Goal: Task Accomplishment & Management: Manage account settings

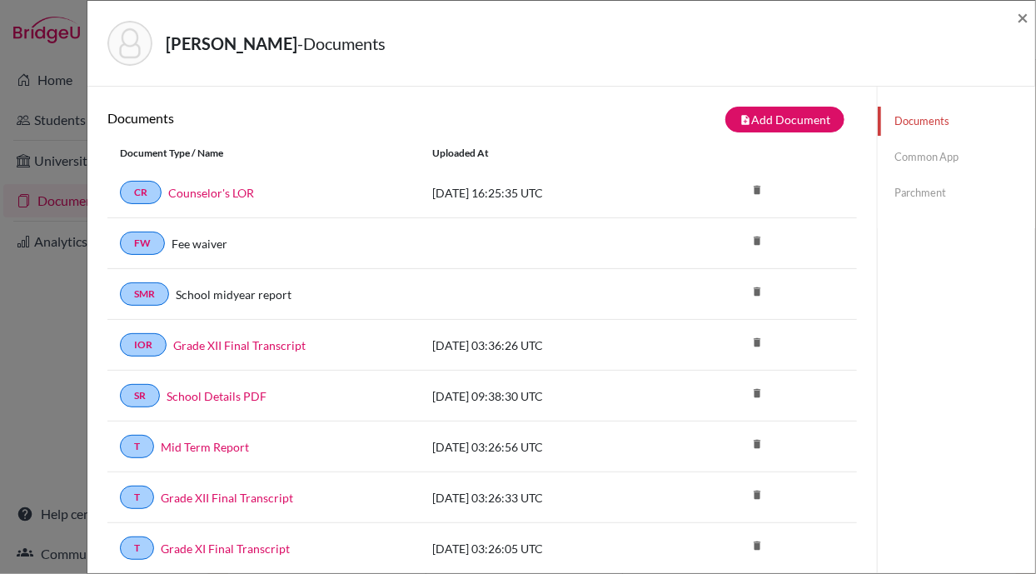
scroll to position [651, 0]
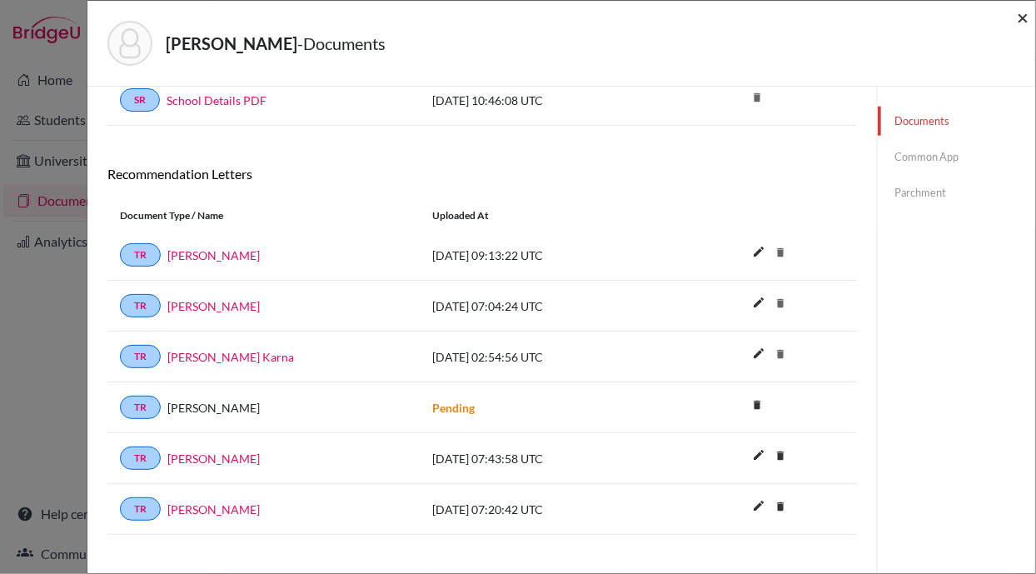
click at [1025, 18] on span "×" at bounding box center [1022, 17] width 12 height 24
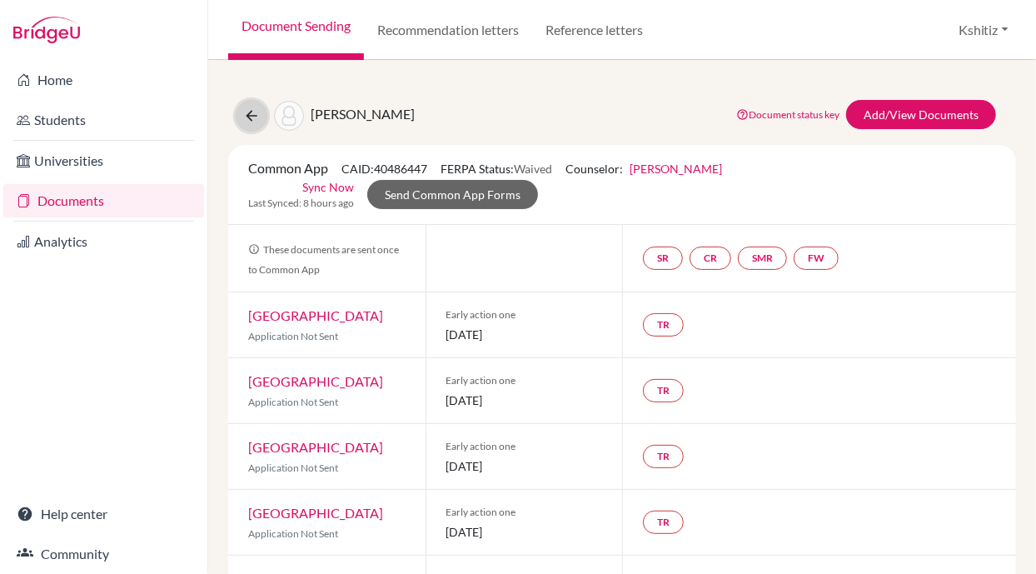
click at [252, 105] on button at bounding box center [252, 116] width 32 height 32
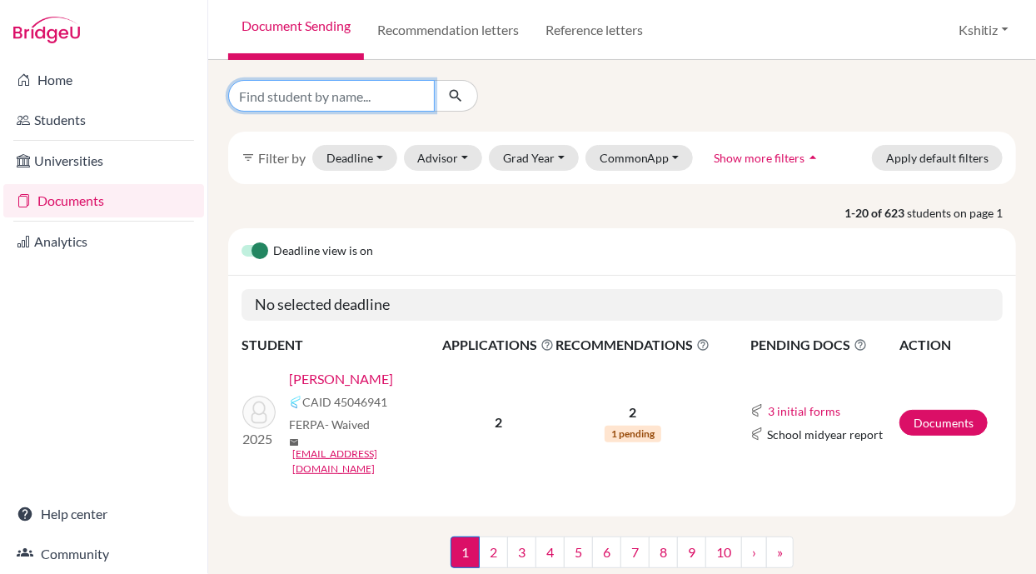
click at [325, 96] on input "Find student by name..." at bounding box center [331, 96] width 206 height 32
type input "Nisha"
click button "submit" at bounding box center [456, 96] width 44 height 32
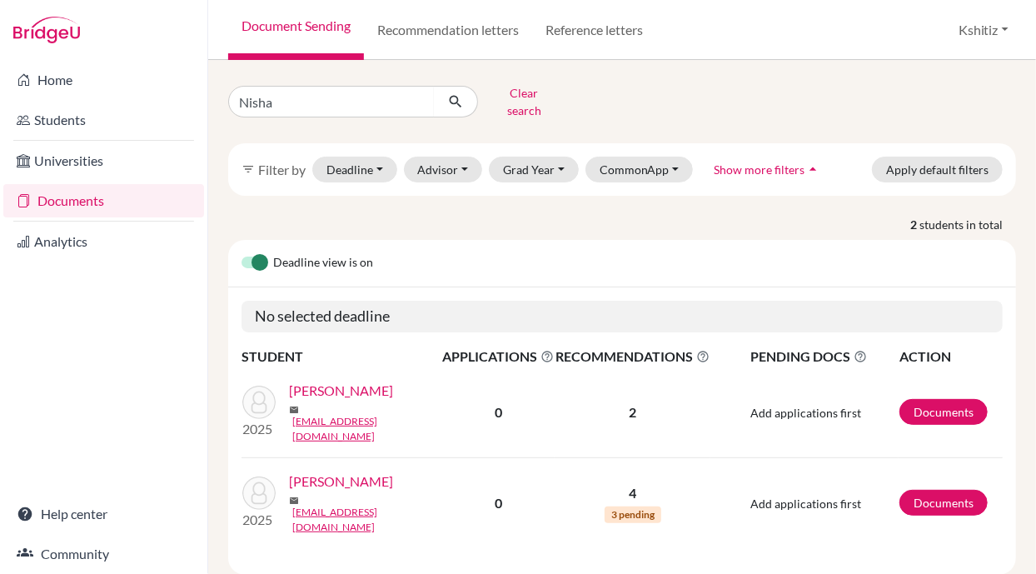
click at [351, 471] on link "Chaudhary , Nisha" at bounding box center [341, 481] width 104 height 20
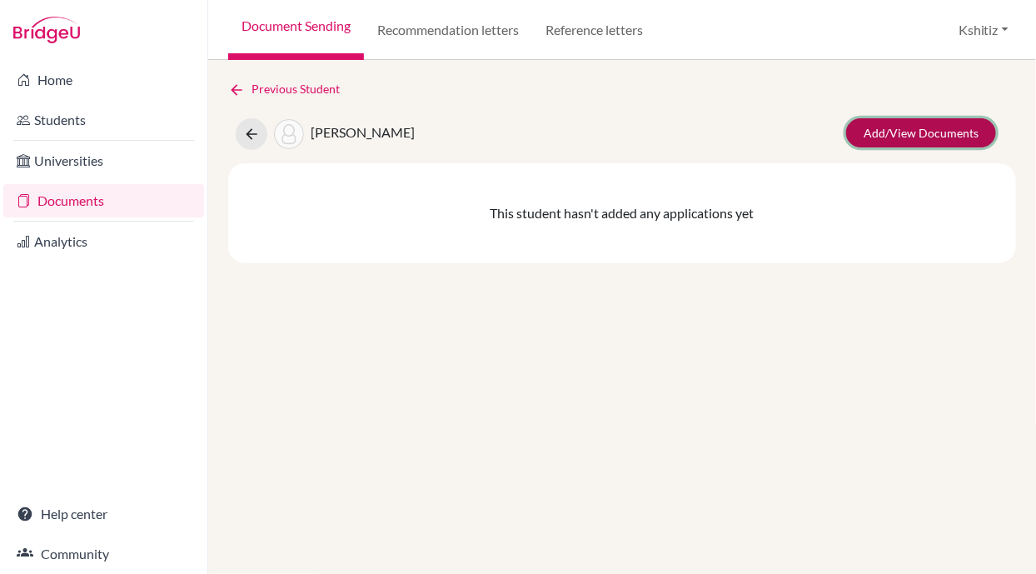
click at [897, 142] on link "Add/View Documents" at bounding box center [921, 132] width 150 height 29
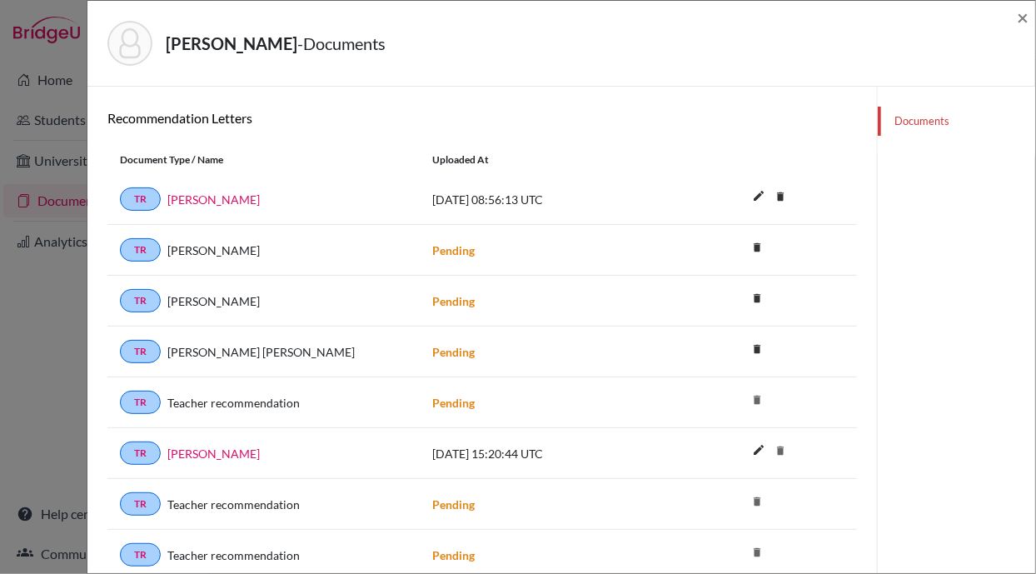
scroll to position [117, 0]
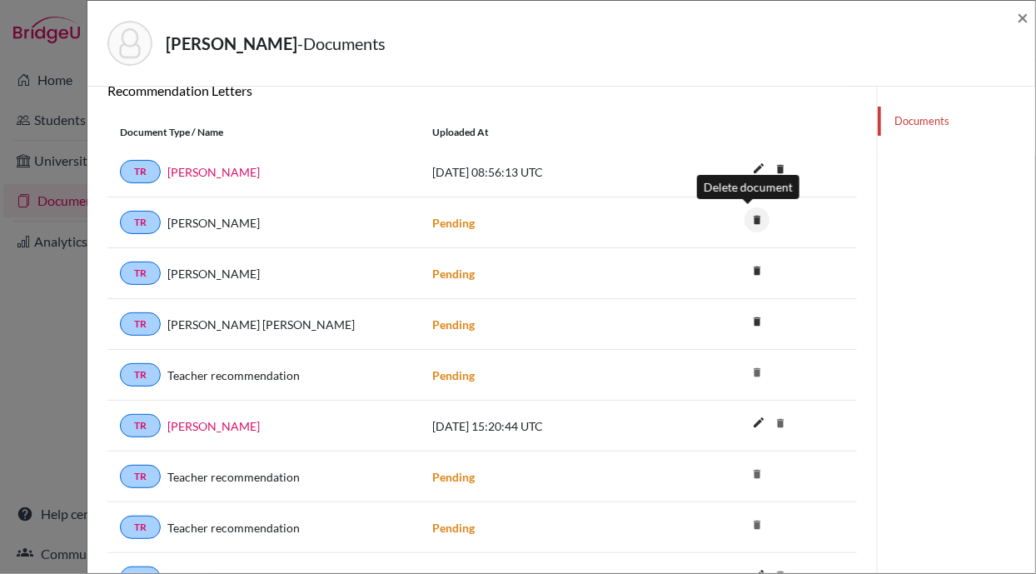
click at [744, 219] on icon "delete" at bounding box center [756, 219] width 25 height 25
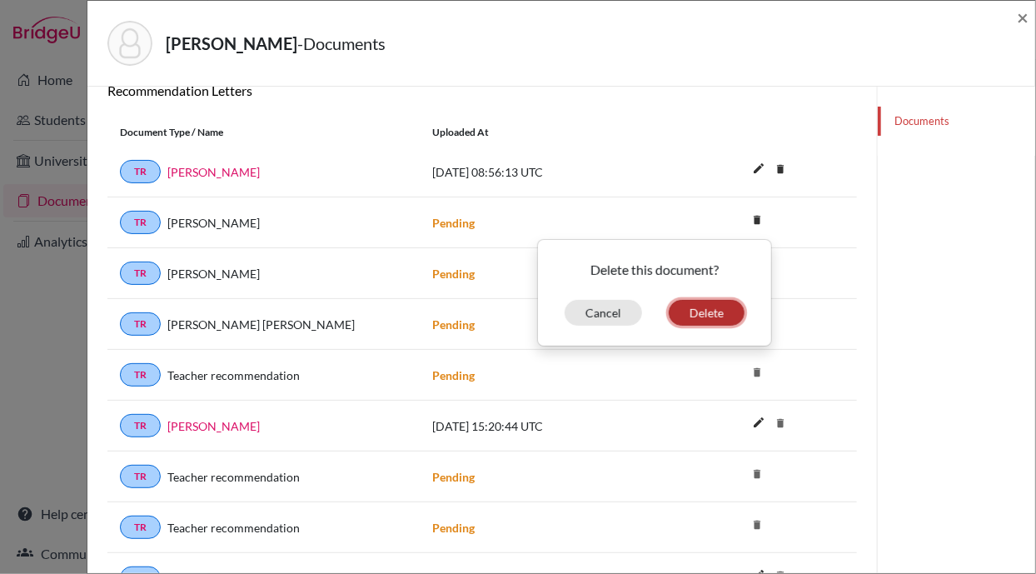
click at [696, 310] on button "Delete" at bounding box center [706, 313] width 76 height 26
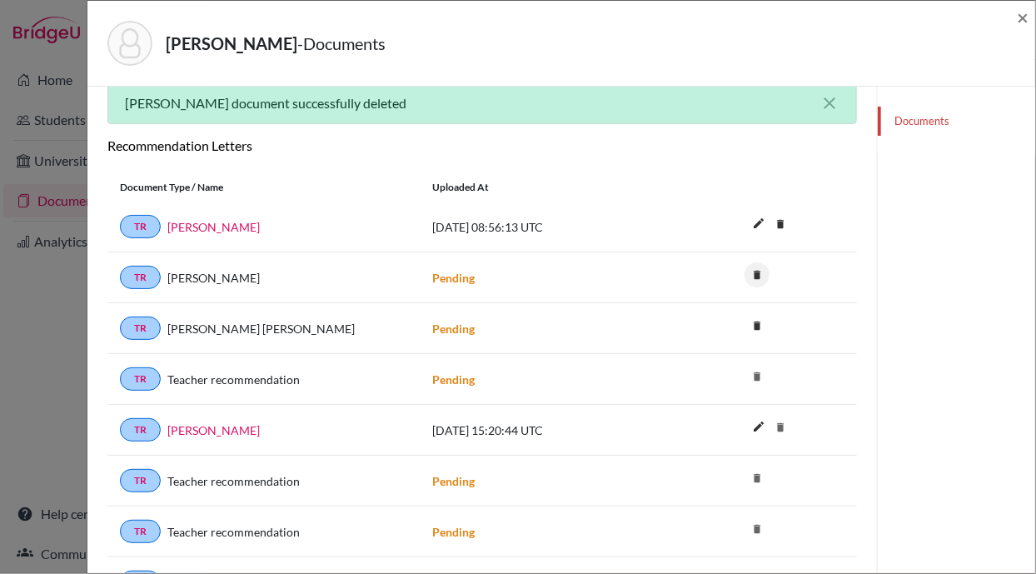
scroll to position [171, 0]
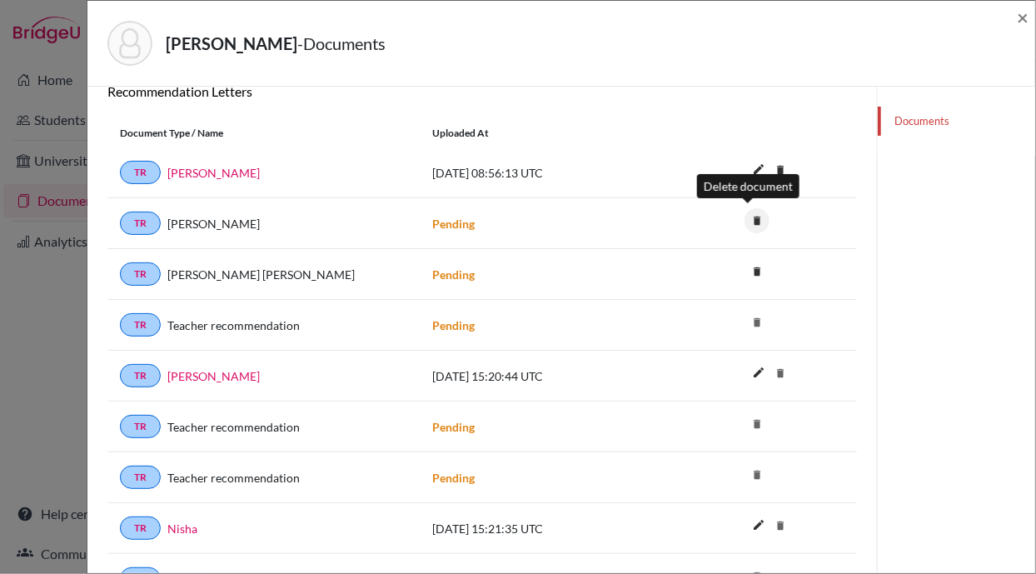
click at [750, 216] on icon "delete" at bounding box center [756, 220] width 25 height 25
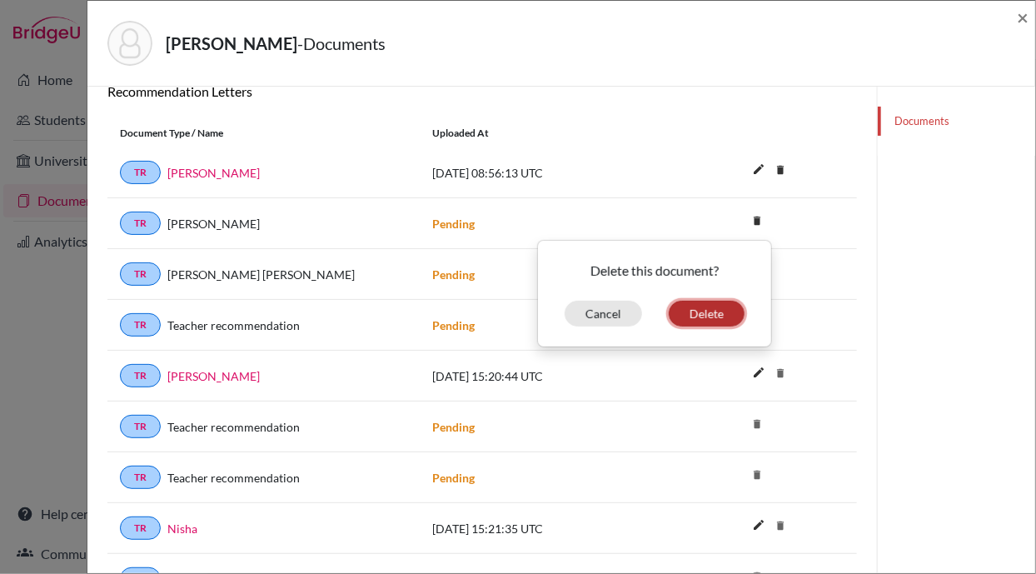
click at [673, 305] on button "Delete" at bounding box center [706, 314] width 76 height 26
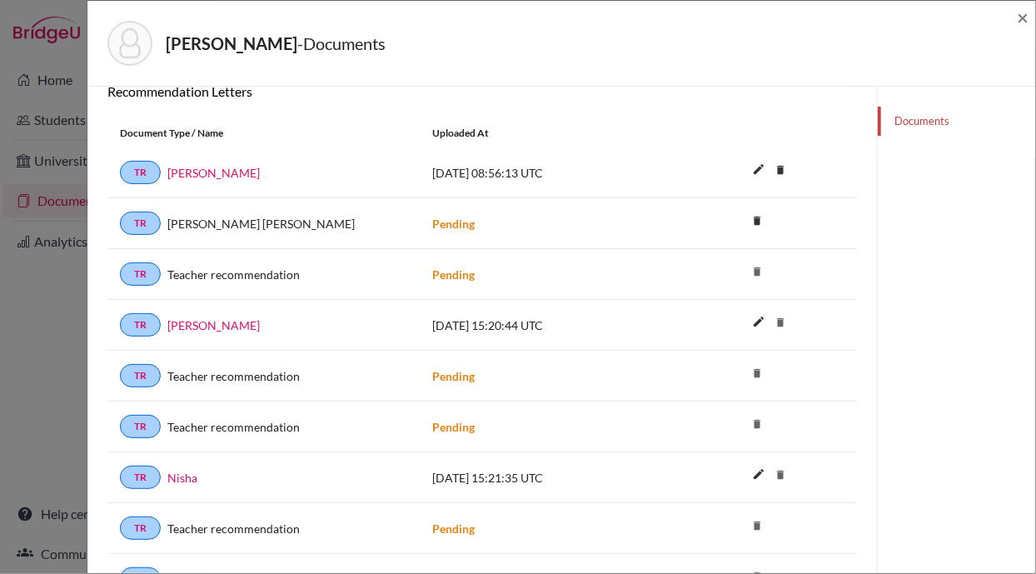
click at [752, 271] on icon "delete" at bounding box center [756, 271] width 25 height 25
click at [748, 266] on icon "delete" at bounding box center [756, 271] width 25 height 25
click at [745, 268] on icon "delete" at bounding box center [756, 271] width 25 height 25
click at [748, 365] on icon "delete" at bounding box center [756, 372] width 25 height 25
click at [748, 413] on icon "delete" at bounding box center [756, 423] width 25 height 25
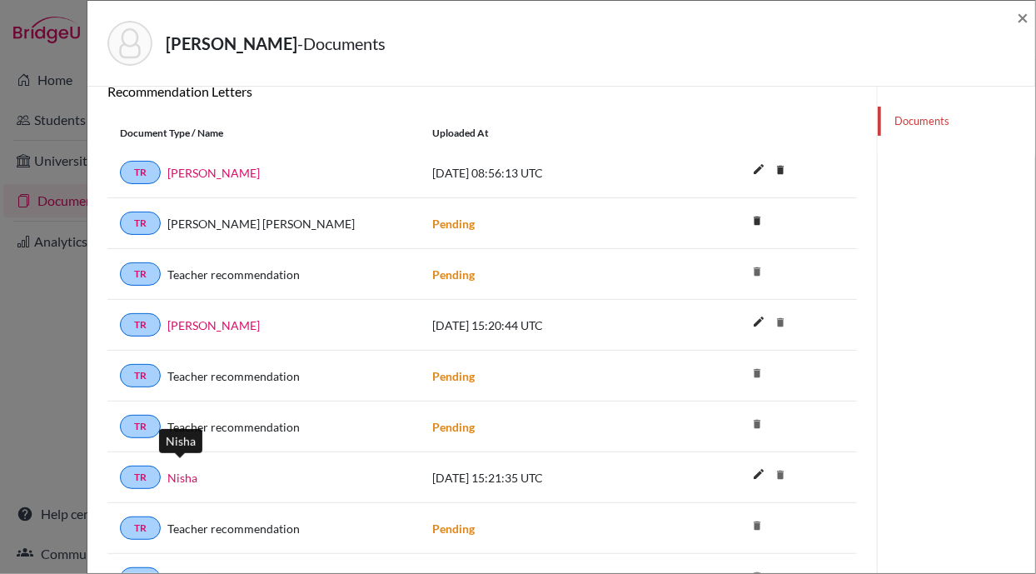
click at [179, 469] on link "Nisha" at bounding box center [182, 477] width 30 height 17
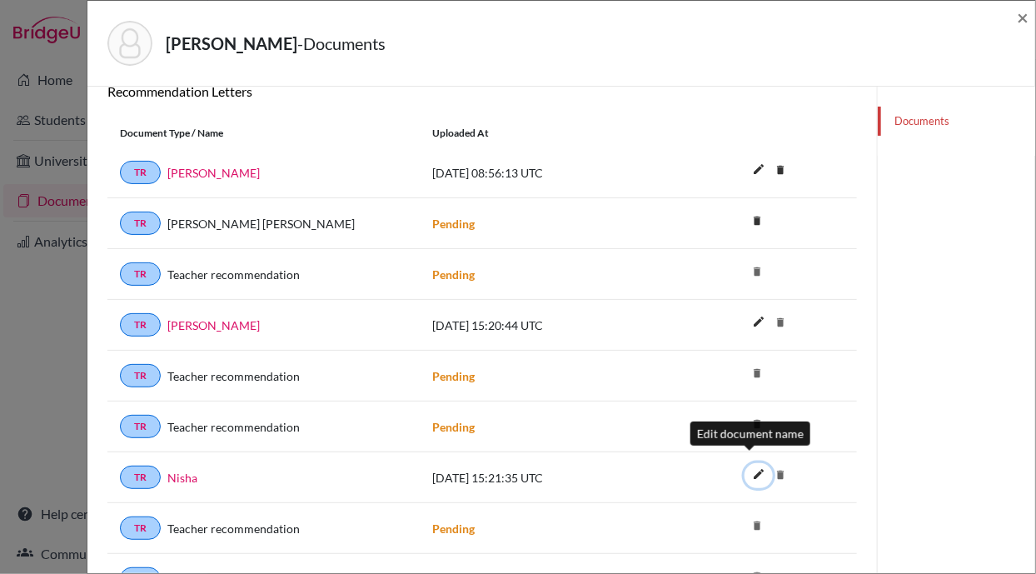
click at [750, 464] on icon "edit" at bounding box center [758, 473] width 27 height 27
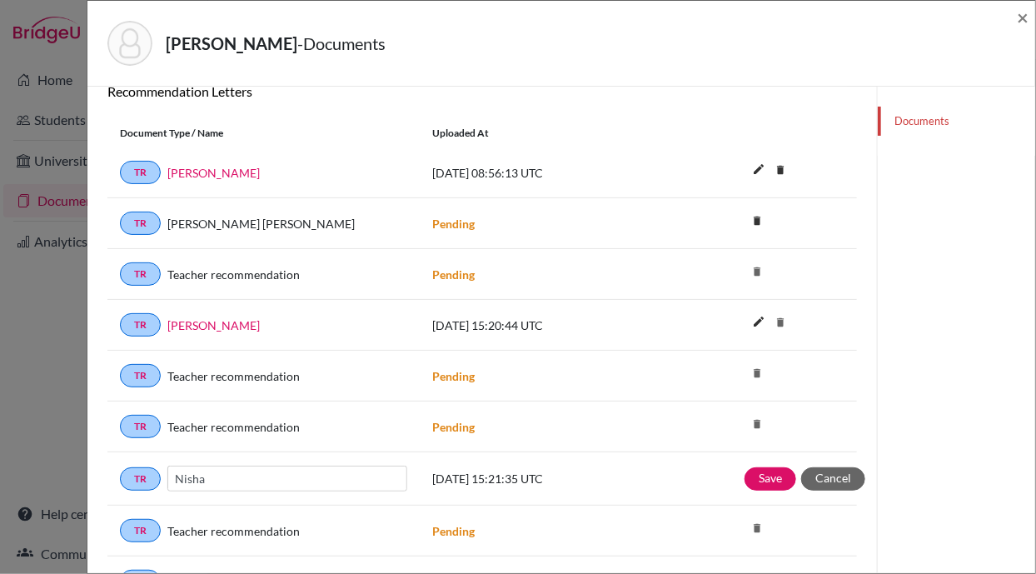
click at [240, 471] on input "Nisha" at bounding box center [287, 478] width 240 height 26
type input "N"
type input "[PERSON_NAME]"
click at [756, 468] on button "Save" at bounding box center [770, 478] width 52 height 23
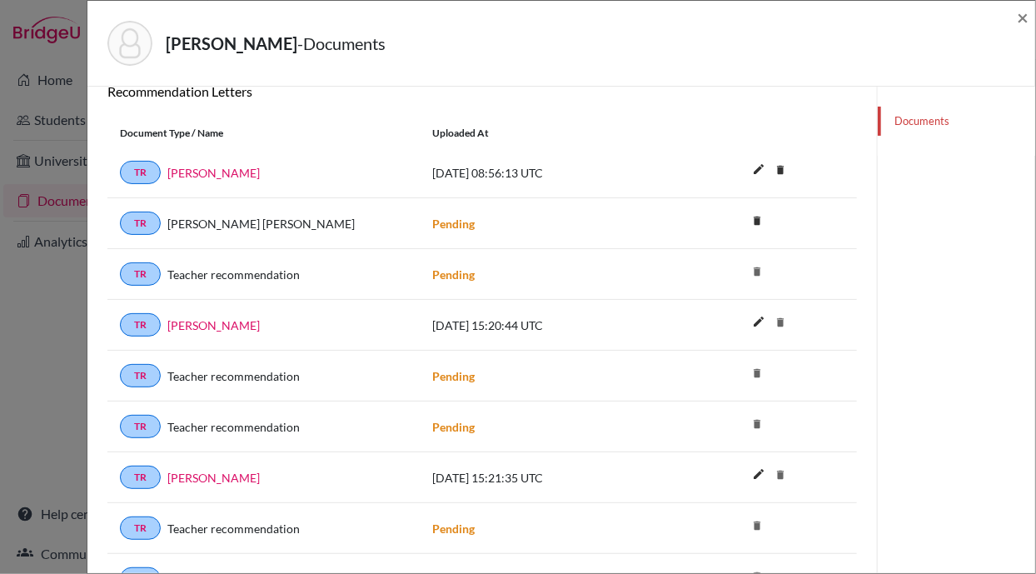
click at [747, 513] on icon "delete" at bounding box center [756, 525] width 25 height 25
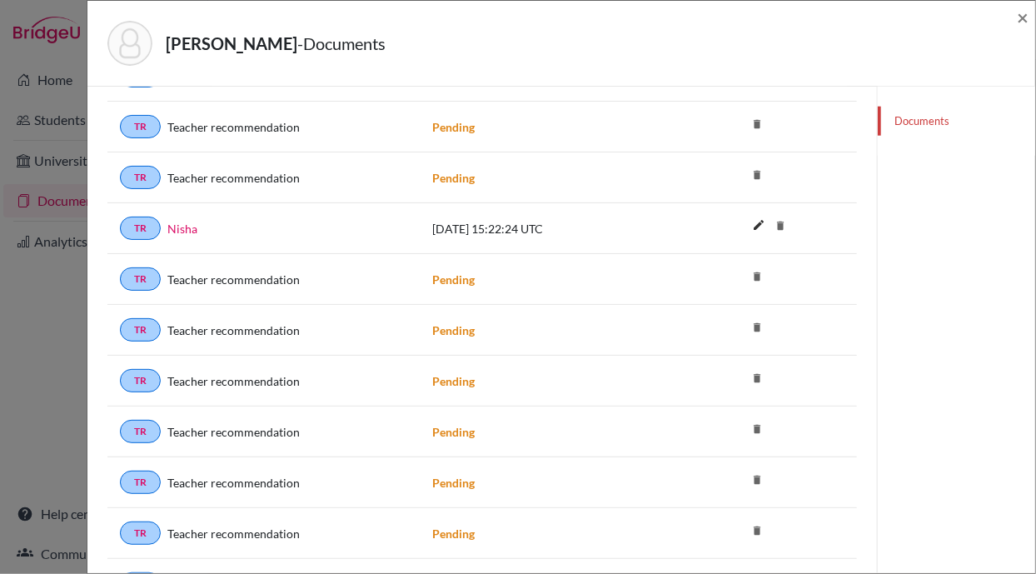
scroll to position [685, 0]
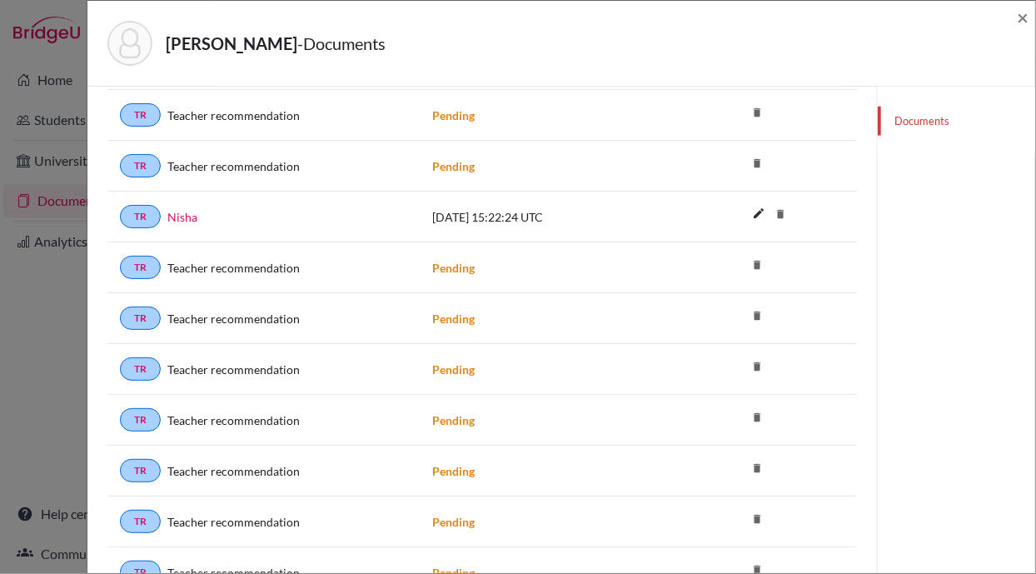
click at [745, 252] on icon "delete" at bounding box center [756, 264] width 25 height 25
click at [744, 313] on div "TR Teacher recommendation Pending delete" at bounding box center [481, 318] width 749 height 51
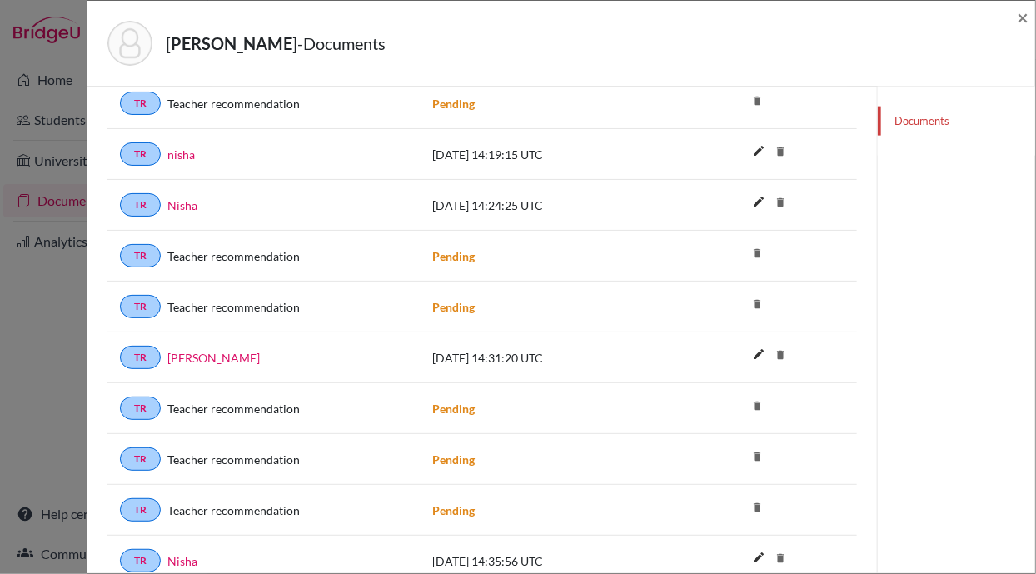
scroll to position [3278, 0]
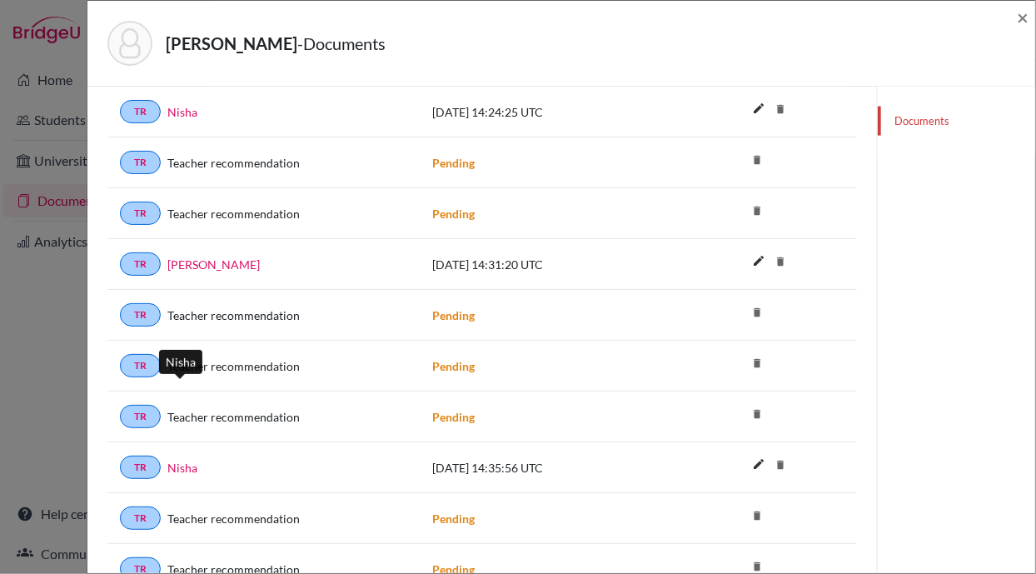
click at [187, 459] on link "Nisha" at bounding box center [182, 467] width 30 height 17
click at [223, 256] on link "[PERSON_NAME]" at bounding box center [213, 264] width 92 height 17
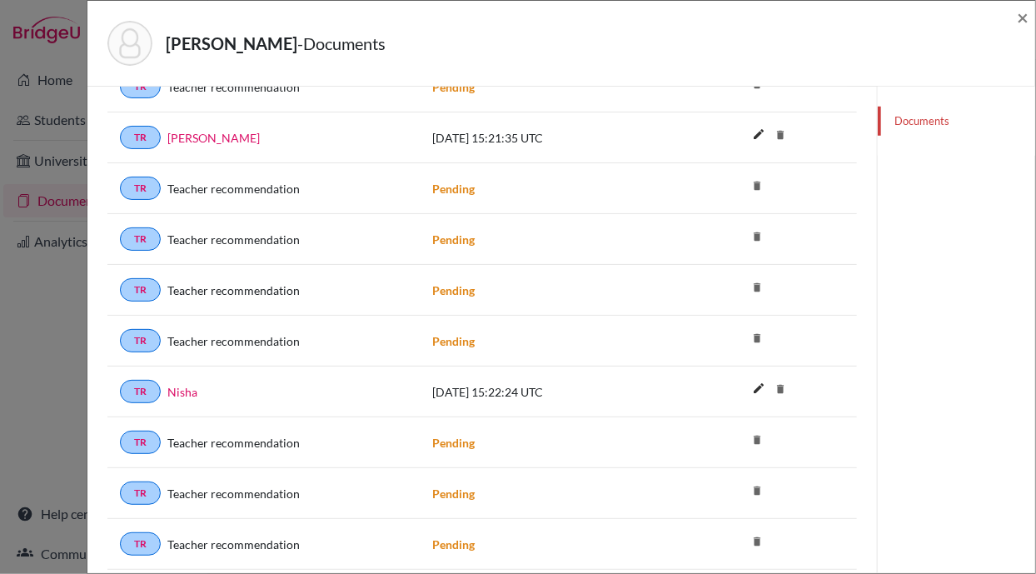
scroll to position [525, 0]
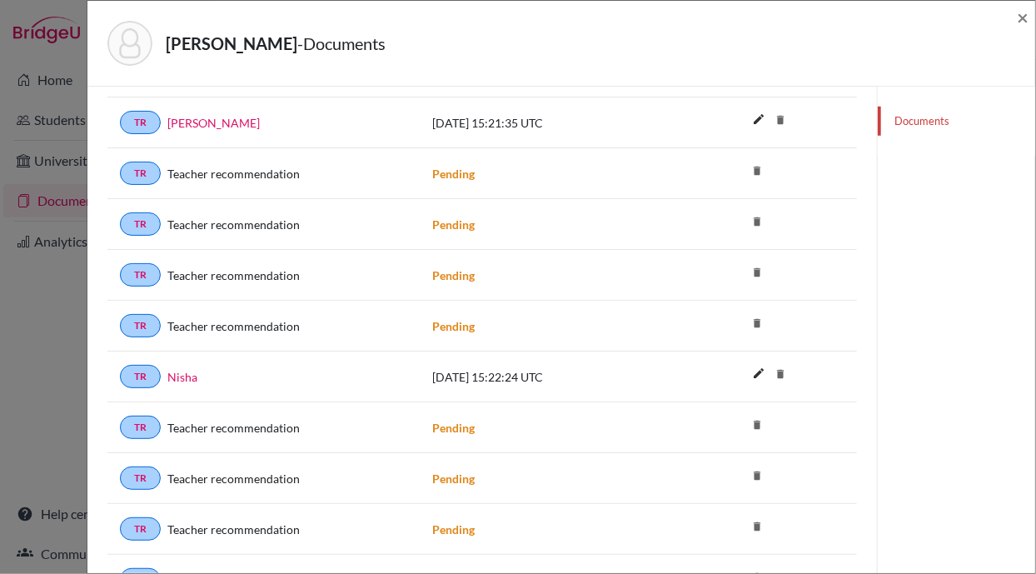
click at [771, 361] on icon "delete" at bounding box center [780, 373] width 25 height 25
click at [770, 361] on icon "delete" at bounding box center [780, 373] width 25 height 25
click at [749, 360] on icon "edit" at bounding box center [758, 373] width 27 height 27
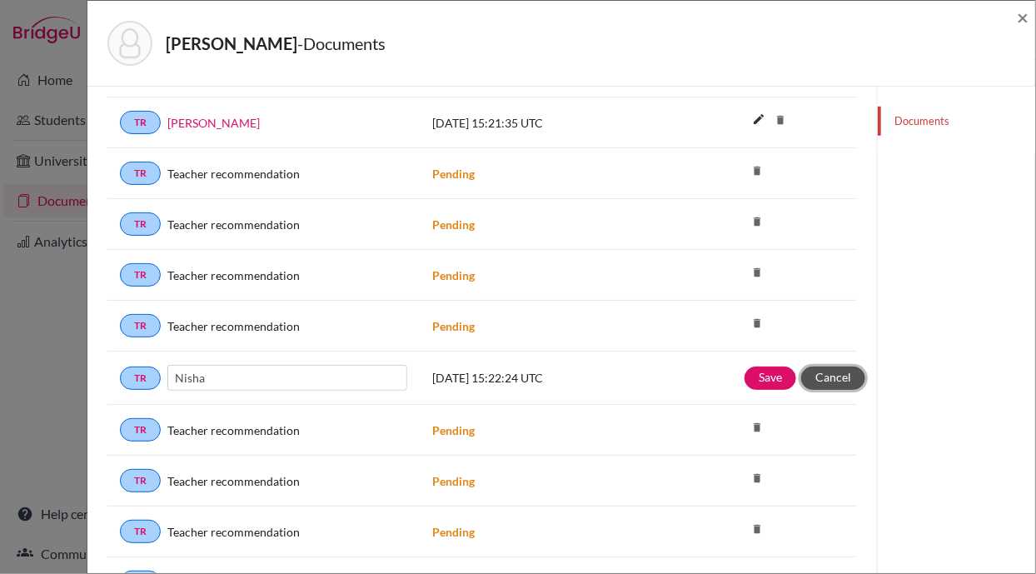
click at [823, 366] on button "Cancel" at bounding box center [833, 377] width 64 height 23
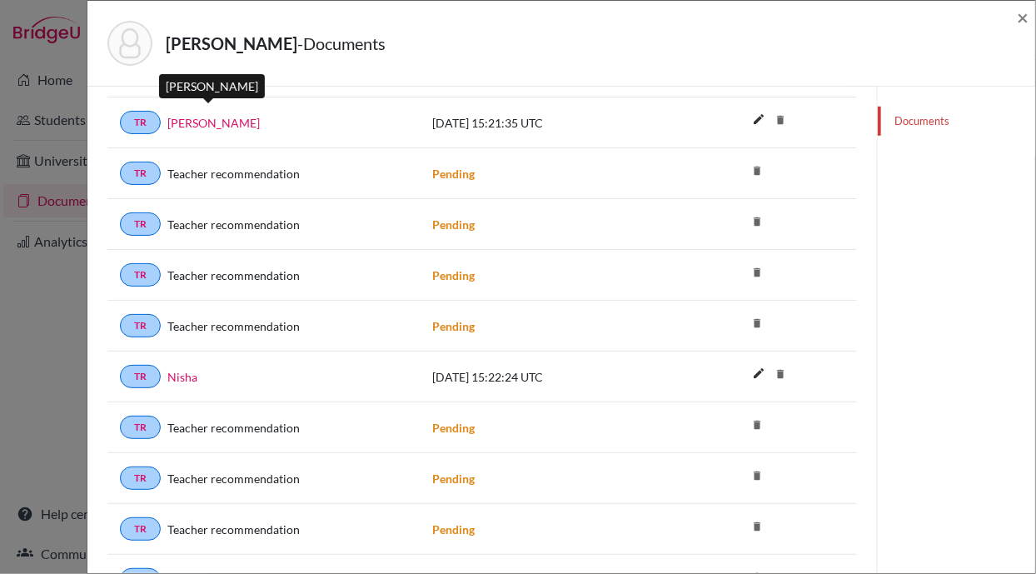
click at [218, 114] on link "[PERSON_NAME]" at bounding box center [213, 122] width 92 height 17
click at [1021, 22] on span "×" at bounding box center [1022, 17] width 12 height 24
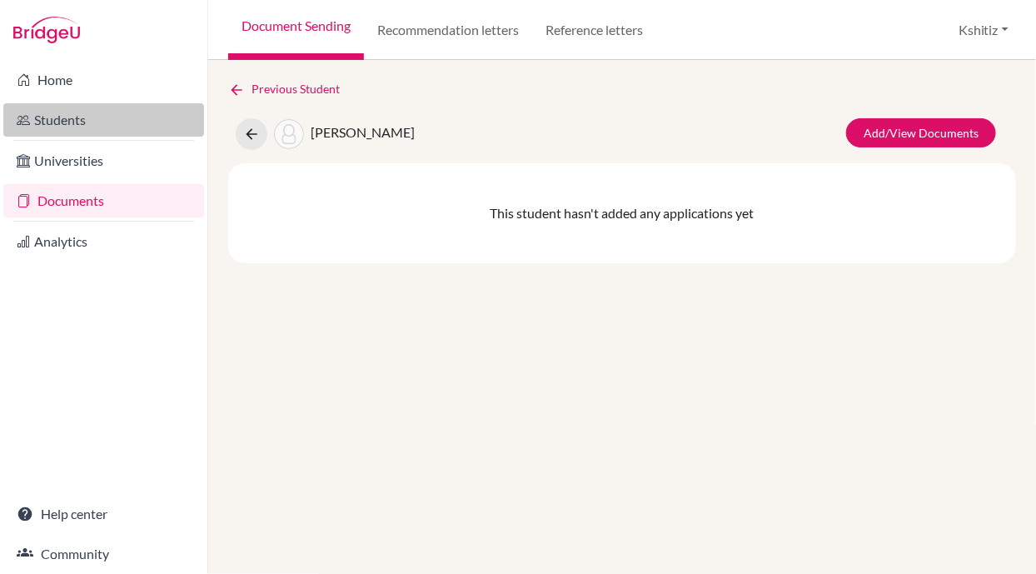
click at [77, 117] on link "Students" at bounding box center [103, 119] width 201 height 33
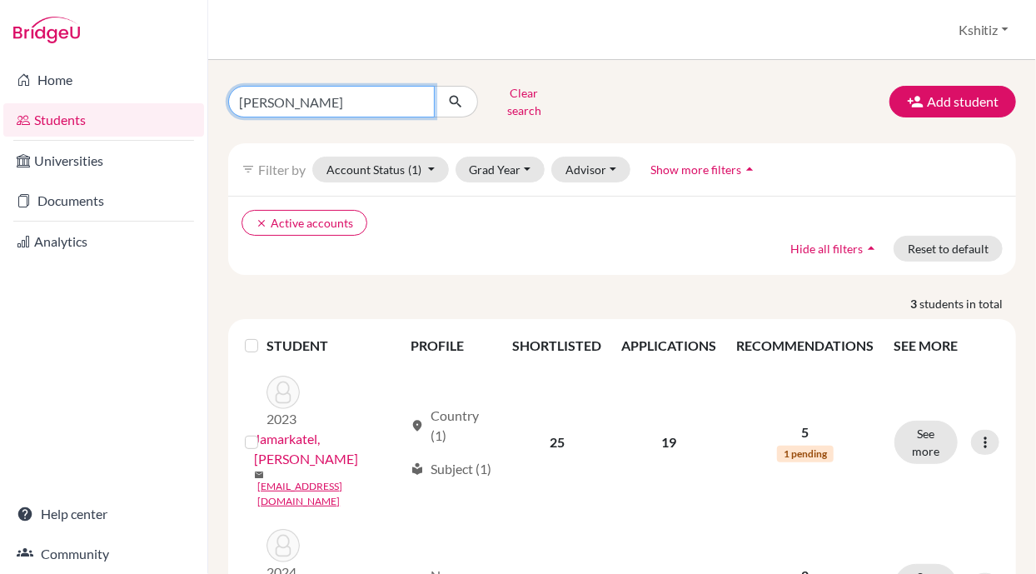
click at [306, 96] on input "Anish" at bounding box center [331, 102] width 206 height 32
type input "A"
type input "Nisha"
click button "submit" at bounding box center [456, 102] width 44 height 32
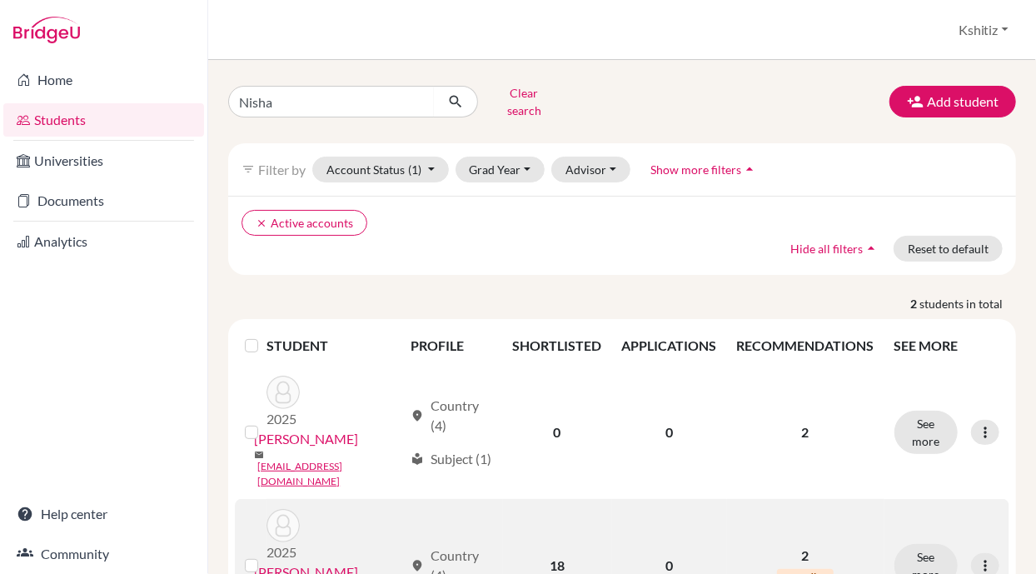
click at [319, 562] on link "Chaudhary , Nisha" at bounding box center [306, 572] width 104 height 20
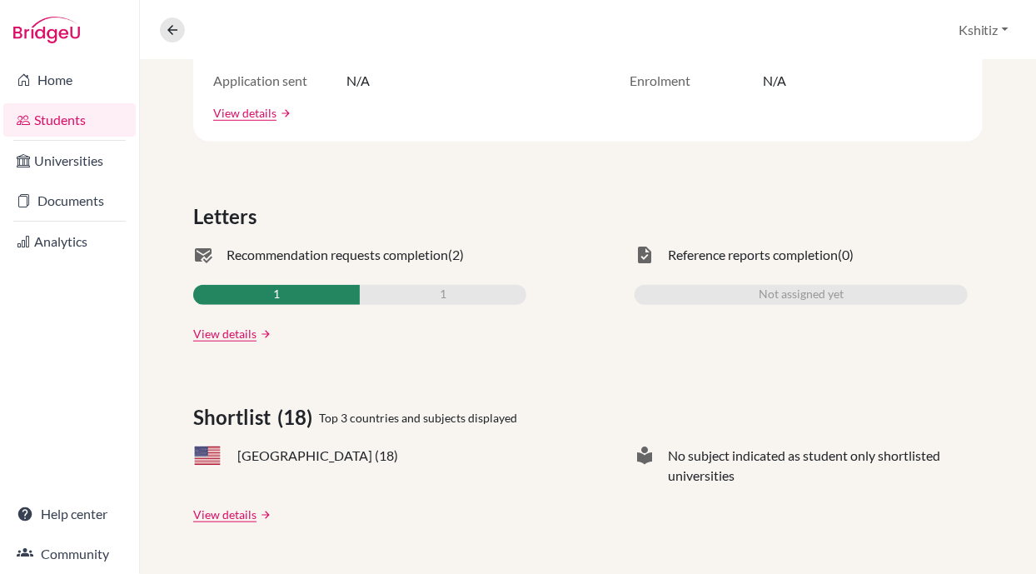
scroll to position [439, 0]
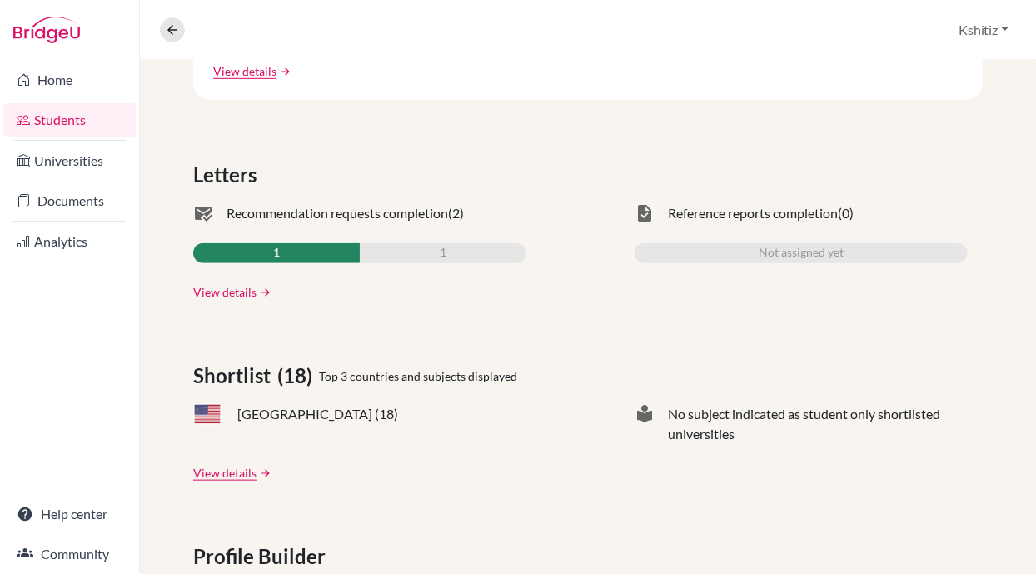
click at [221, 284] on link "View details" at bounding box center [224, 291] width 63 height 17
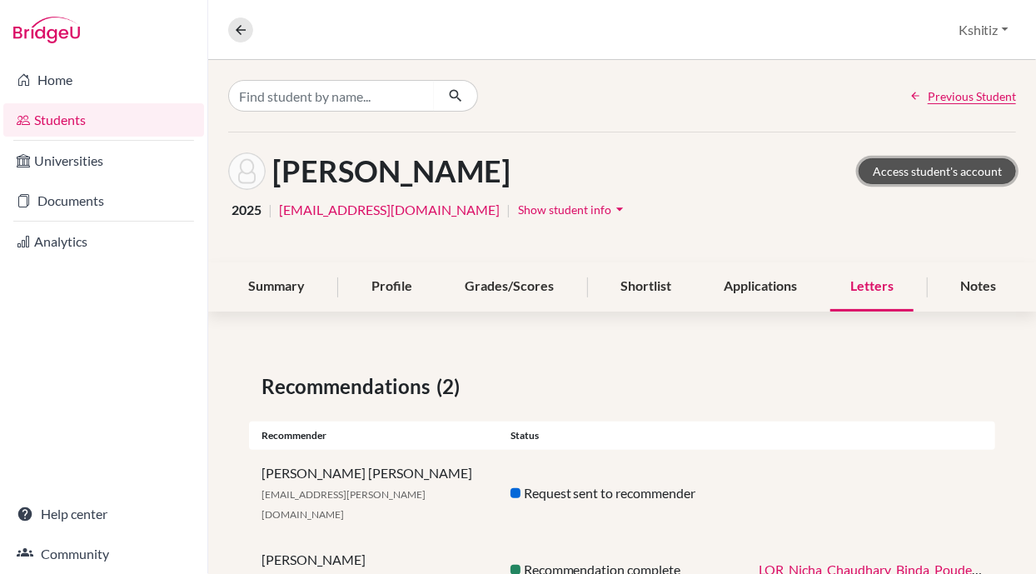
click at [897, 176] on link "Access student's account" at bounding box center [936, 171] width 157 height 26
